Goal: Information Seeking & Learning: Learn about a topic

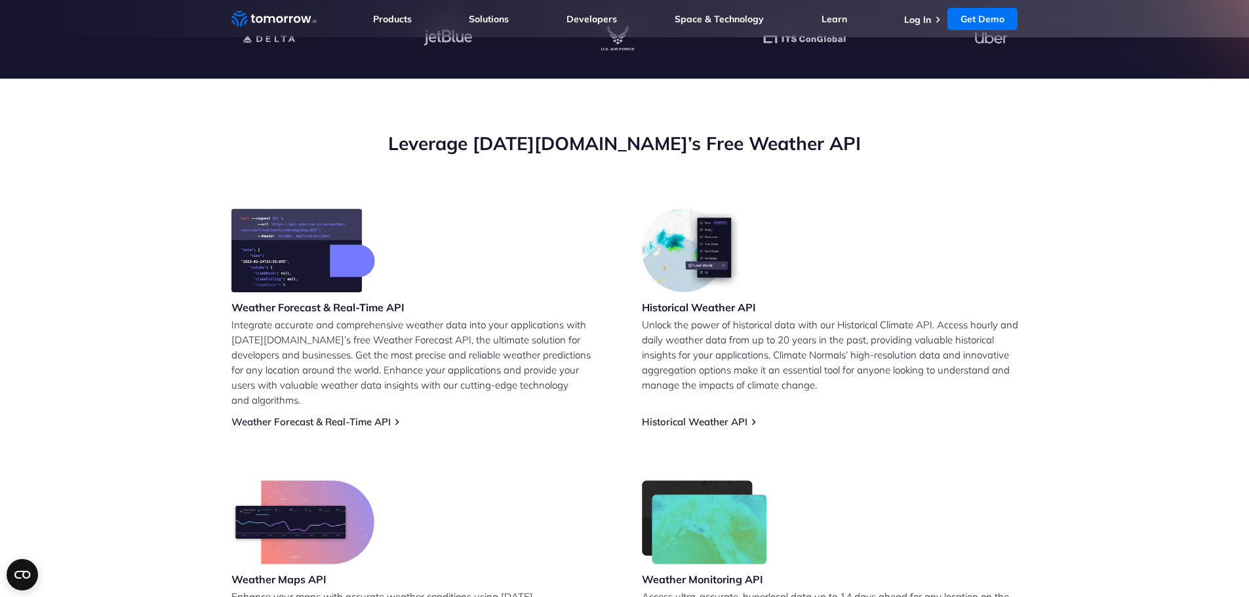
scroll to position [197, 0]
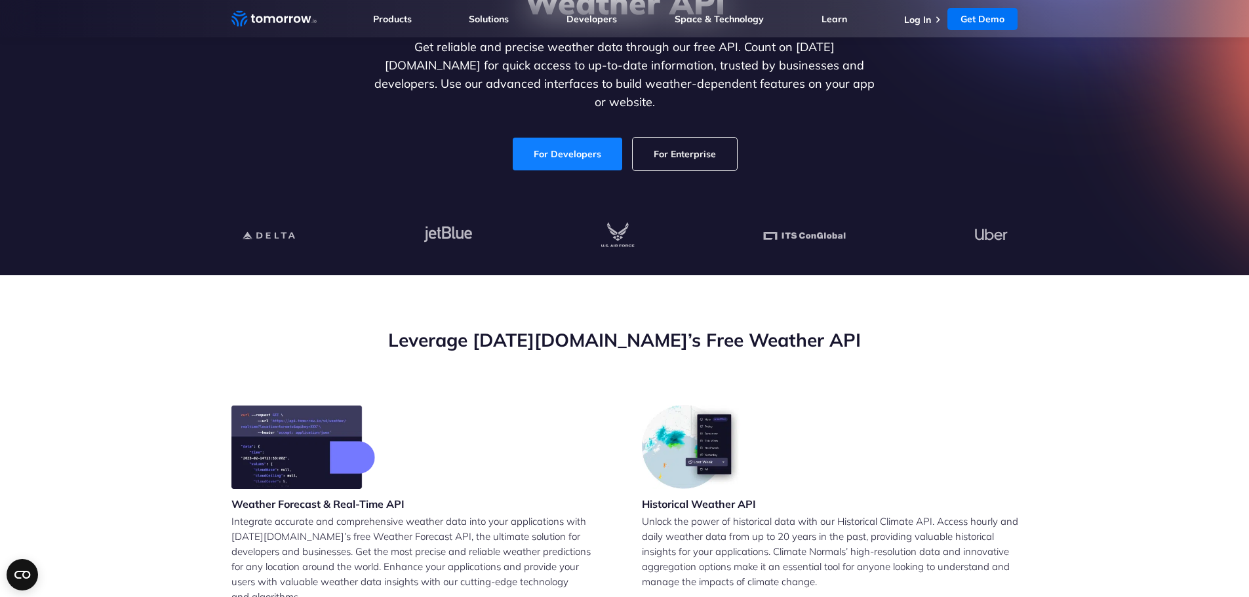
click at [591, 138] on link "For Developers" at bounding box center [567, 154] width 109 height 33
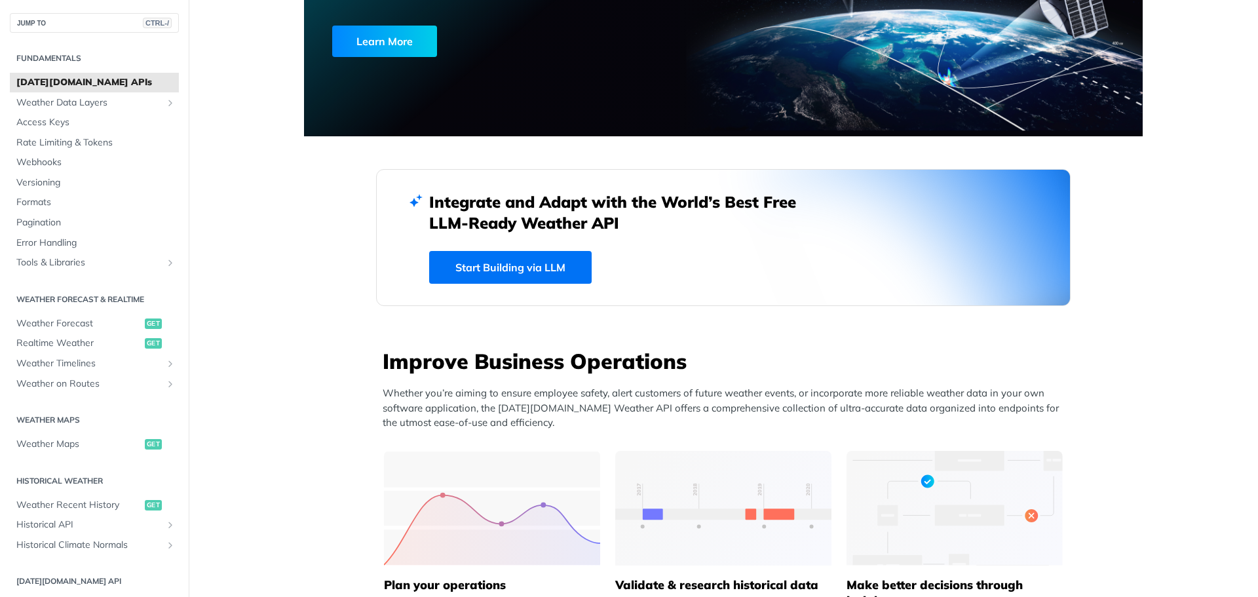
scroll to position [328, 0]
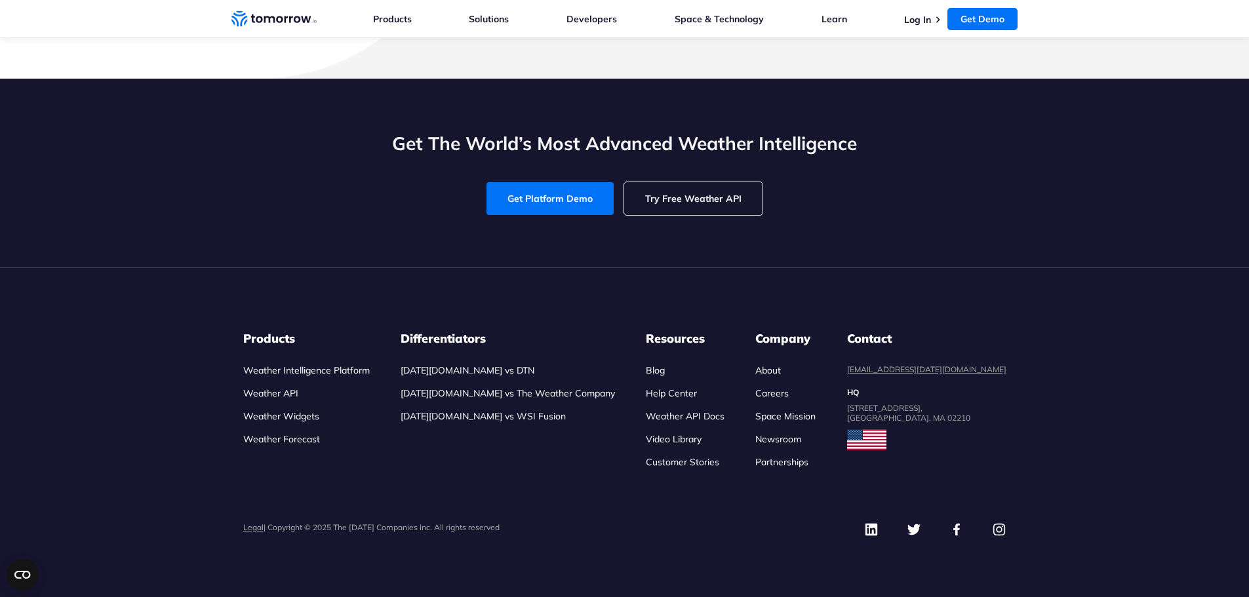
scroll to position [5899, 0]
